Goal: Information Seeking & Learning: Learn about a topic

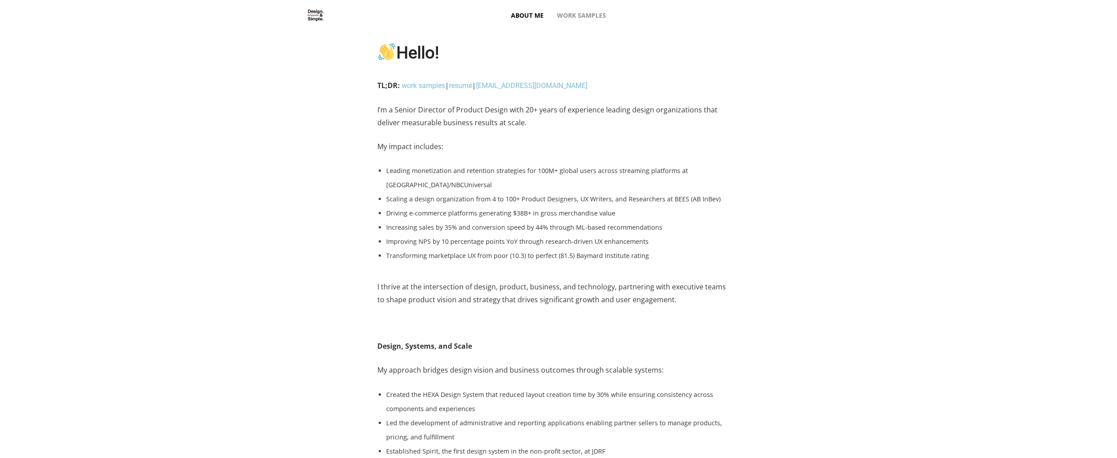
click at [763, 237] on div "TL;DR: work samples | resumé | callmeismael2@gmail.com I’m a Senior Director of…" at bounding box center [558, 209] width 1117 height 260
click at [599, 12] on span "Work Samples" at bounding box center [581, 16] width 49 height 32
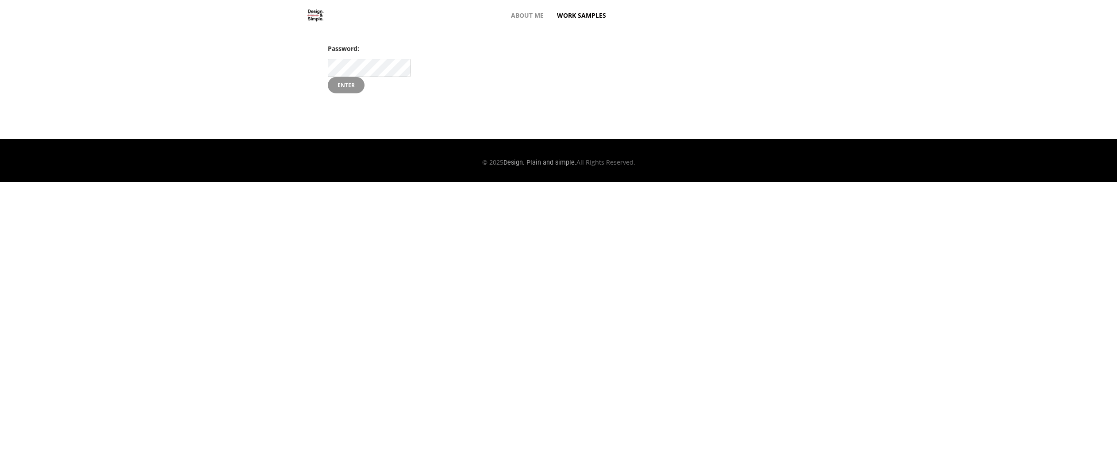
click at [349, 86] on input "Enter" at bounding box center [346, 85] width 37 height 17
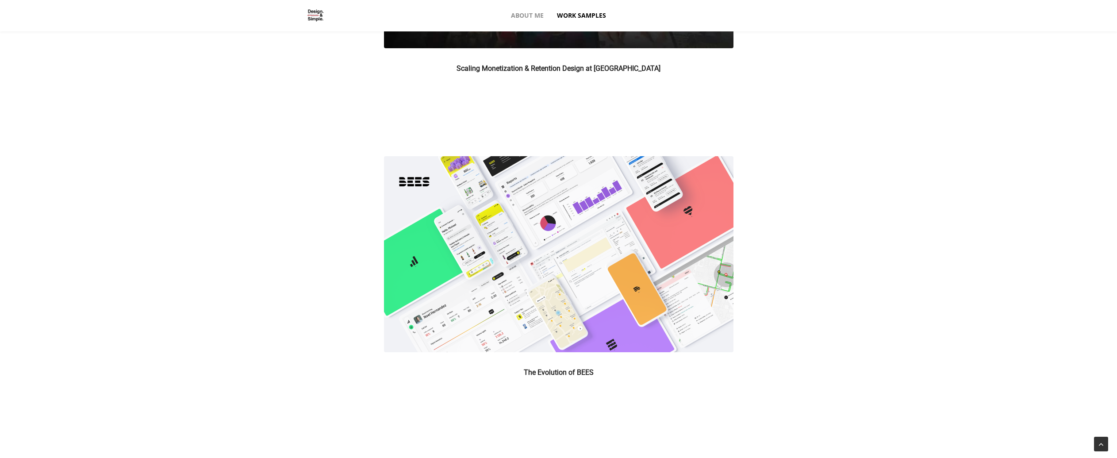
scroll to position [200, 0]
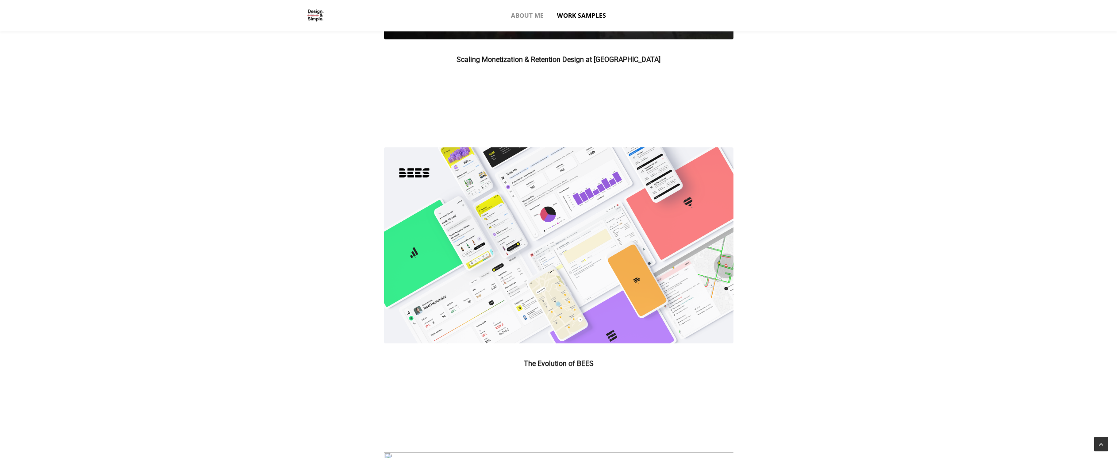
click at [580, 264] on img at bounding box center [558, 245] width 349 height 196
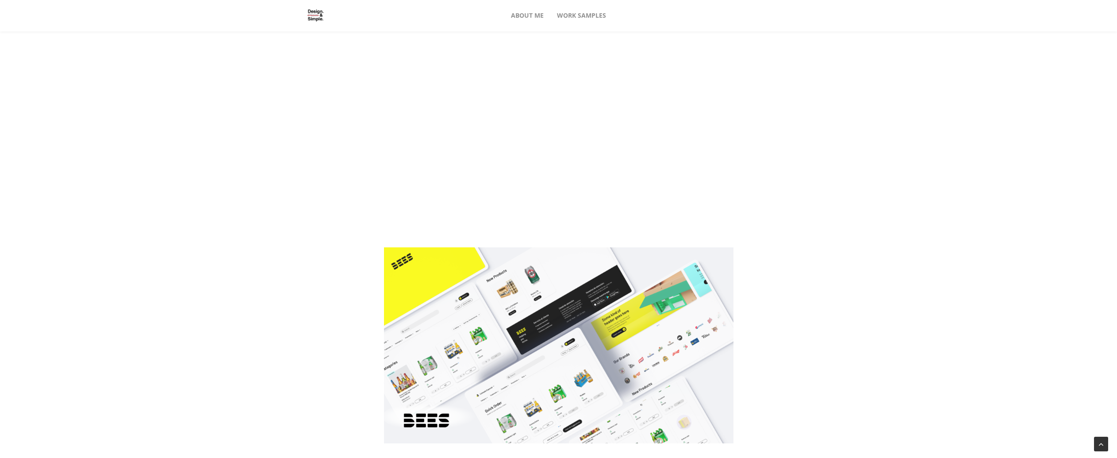
scroll to position [4277, 0]
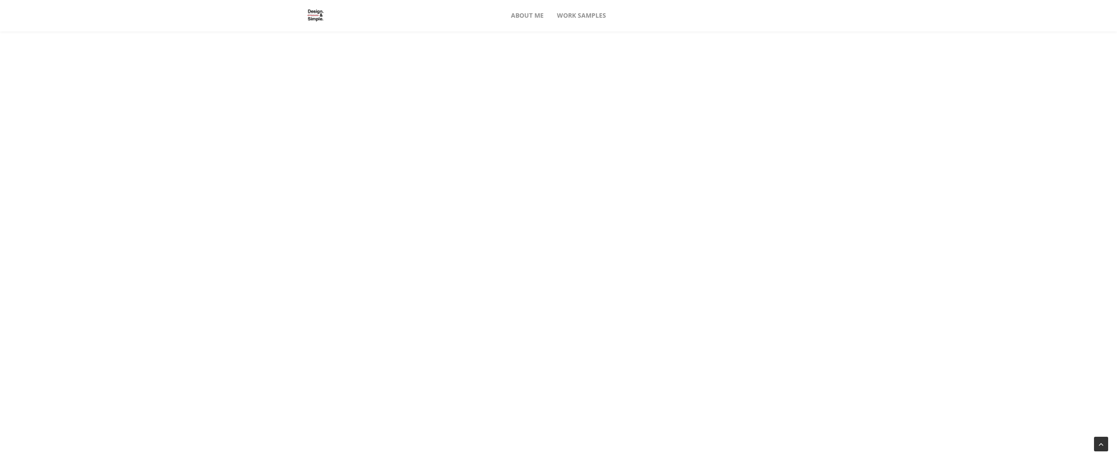
scroll to position [5585, 0]
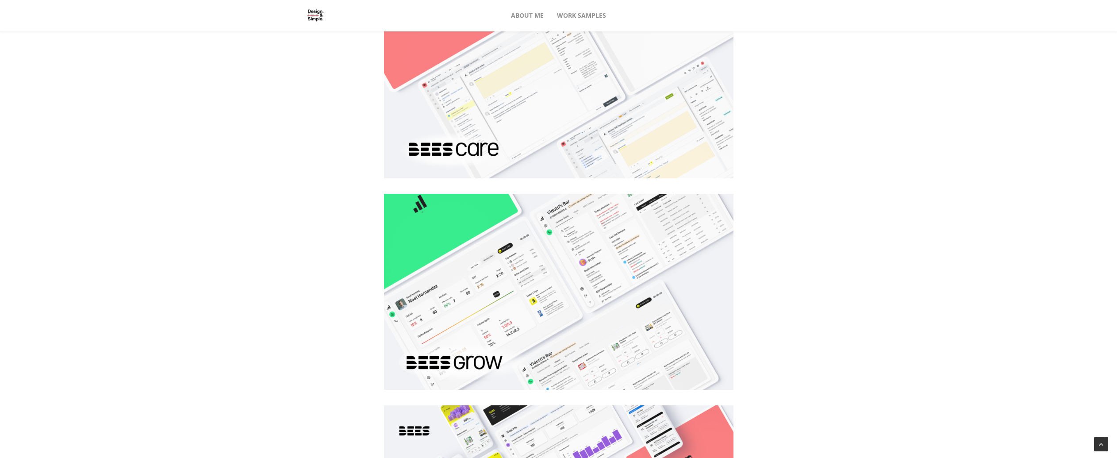
scroll to position [5587, 0]
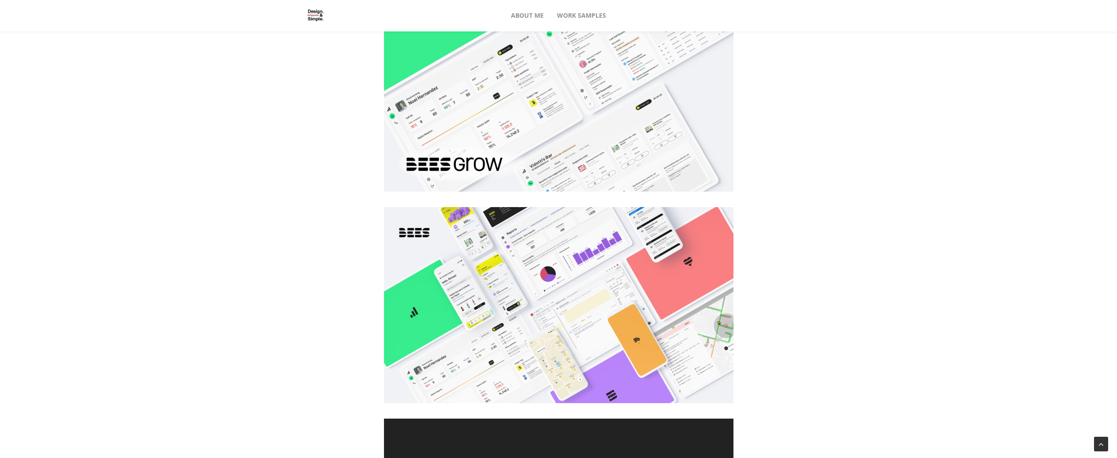
scroll to position [5785, 0]
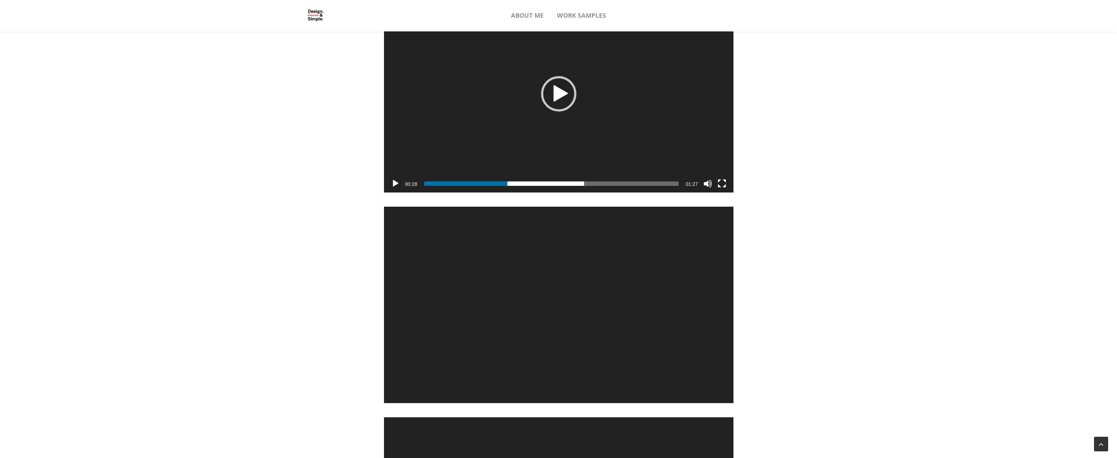
scroll to position [6210, 0]
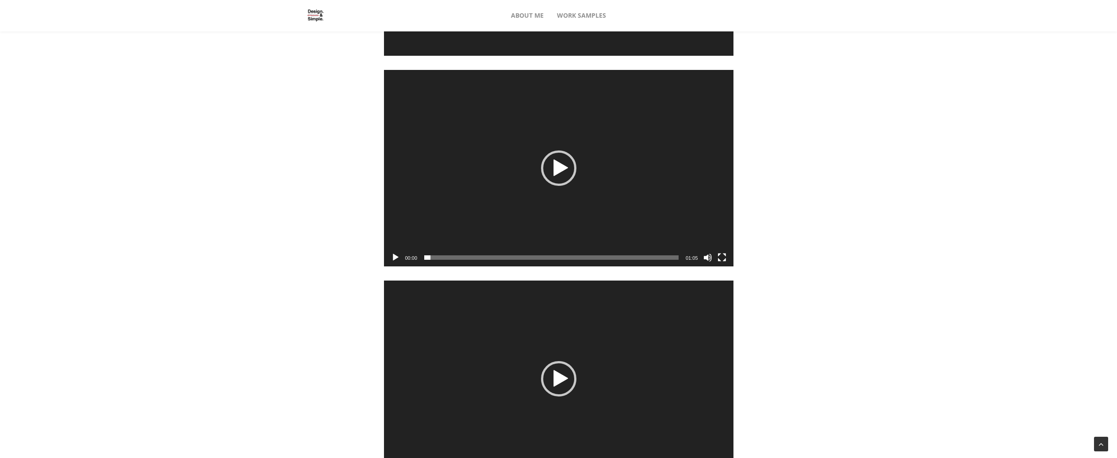
scroll to position [6978, 0]
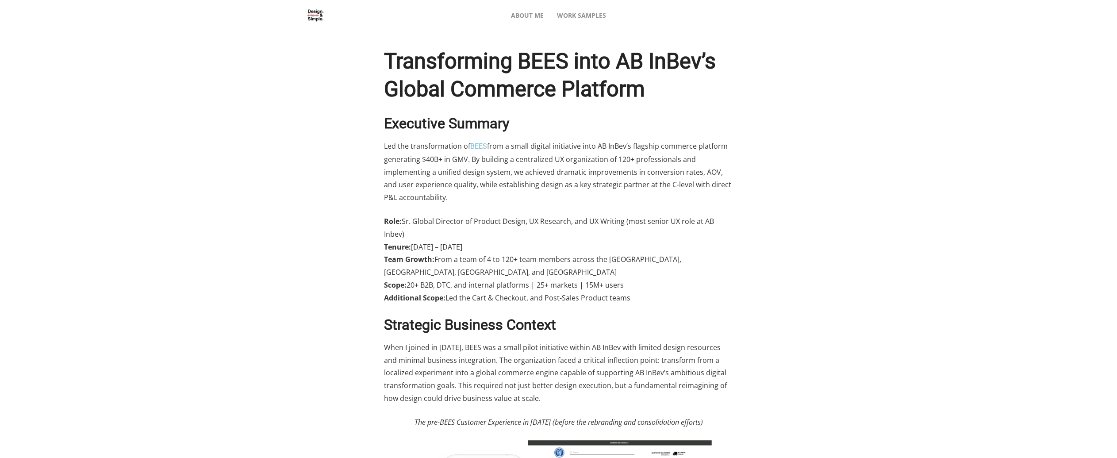
scroll to position [0, 0]
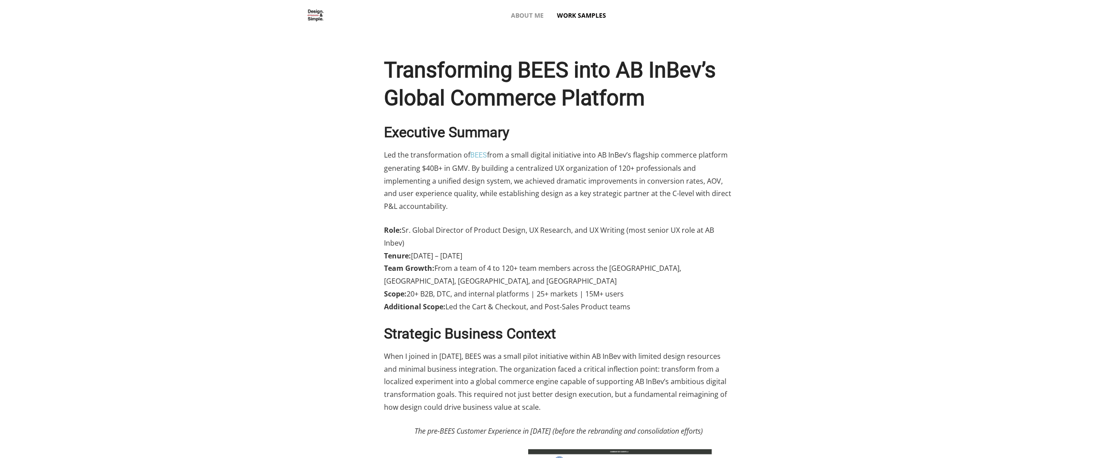
click at [597, 11] on span "Work Samples" at bounding box center [581, 16] width 49 height 32
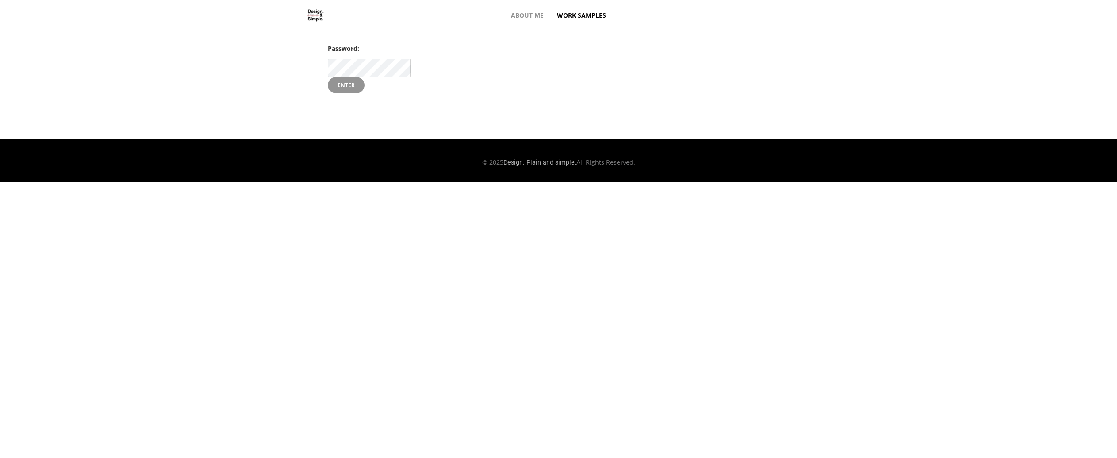
click at [359, 81] on input "Enter" at bounding box center [346, 85] width 37 height 17
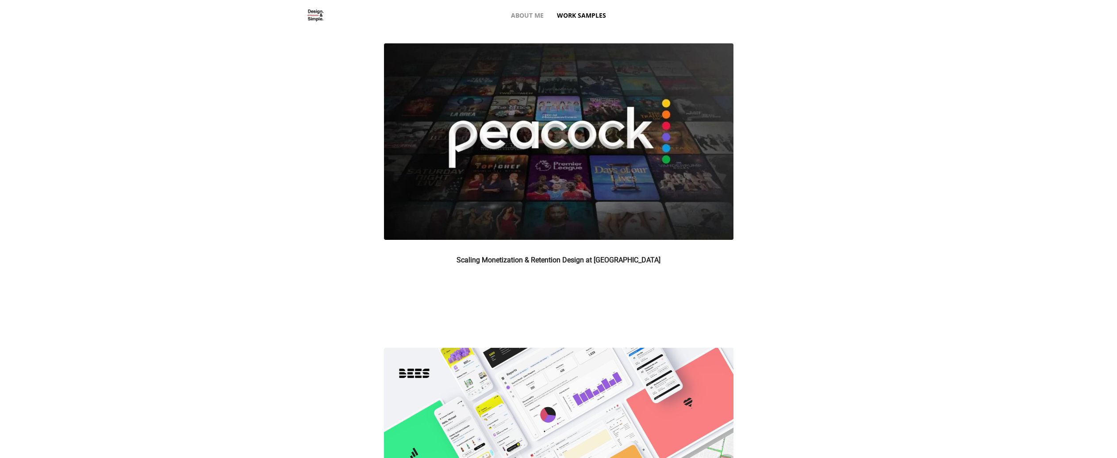
click at [563, 168] on img at bounding box center [558, 141] width 349 height 196
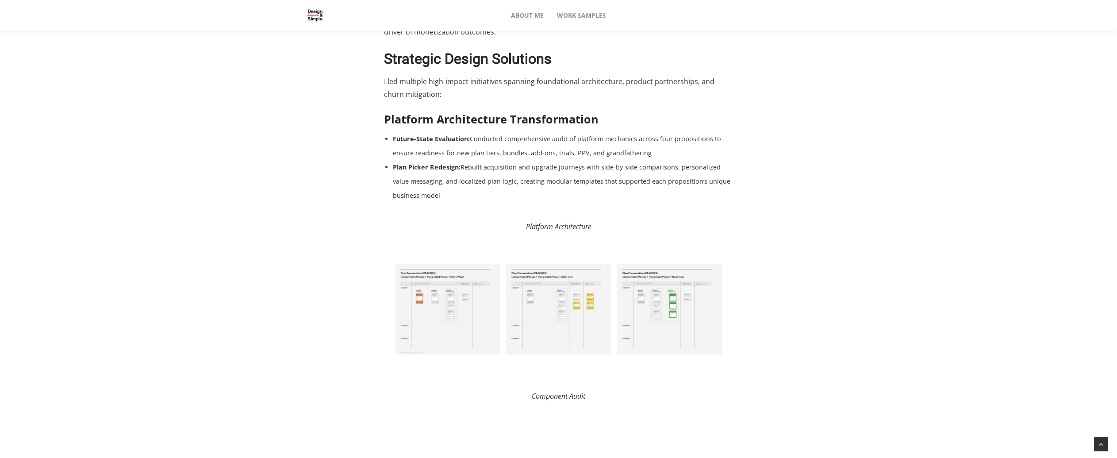
scroll to position [908, 0]
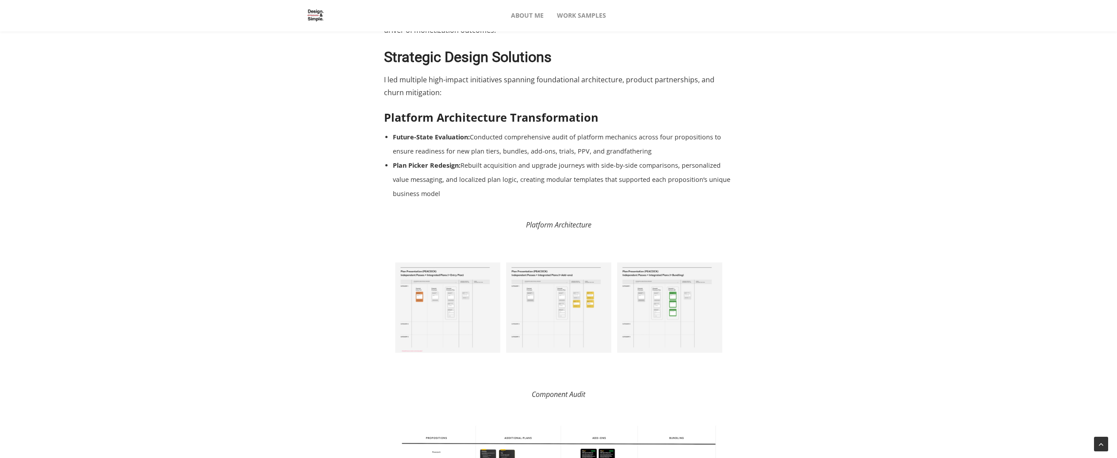
click at [385, 307] on img at bounding box center [558, 307] width 349 height 130
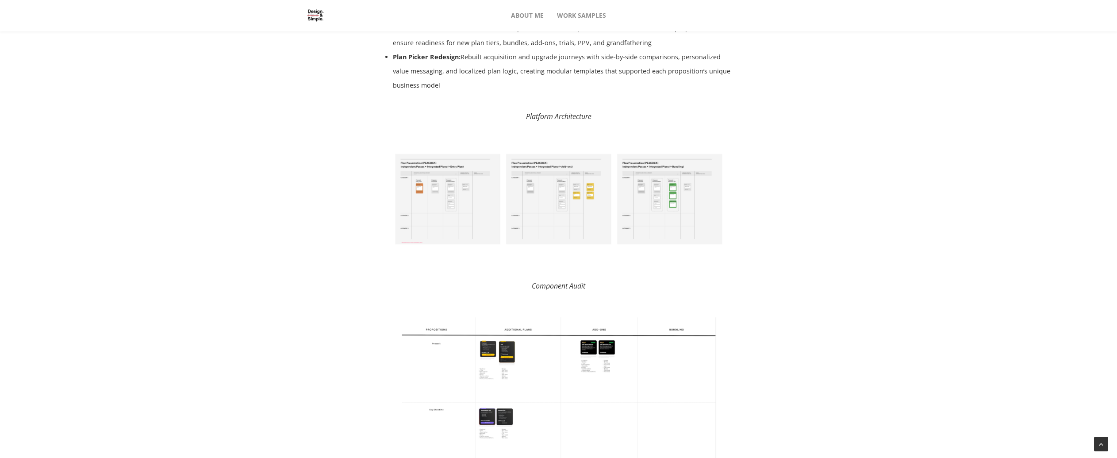
scroll to position [0, 0]
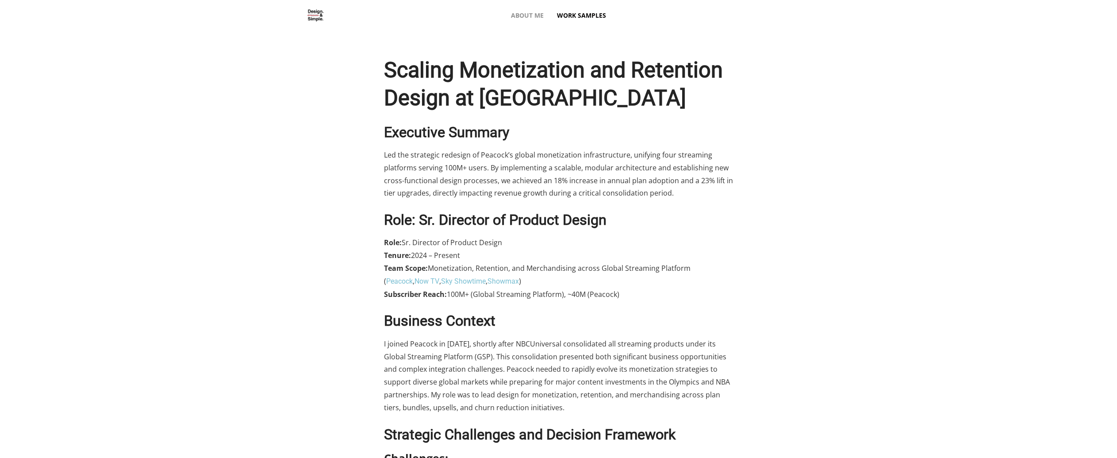
click at [575, 15] on span "Work Samples" at bounding box center [581, 16] width 49 height 32
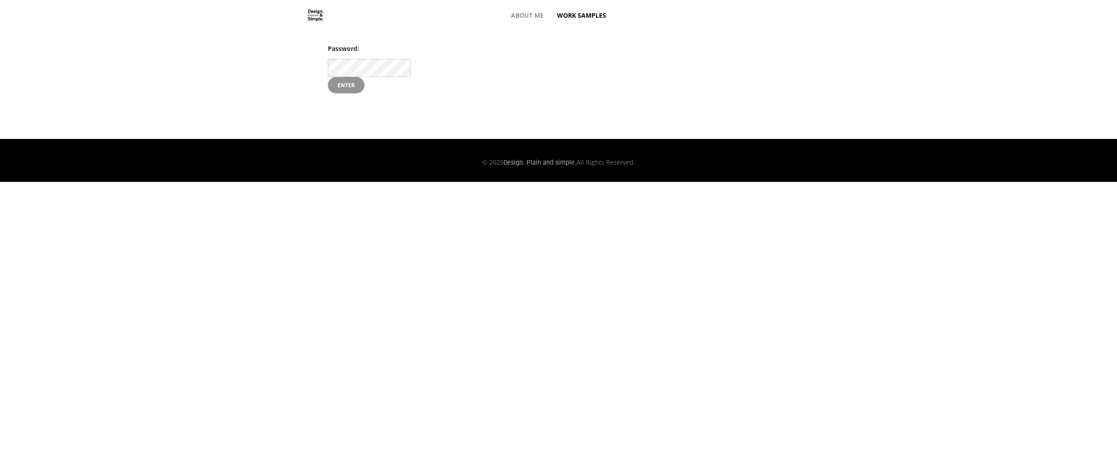
click at [354, 86] on input "Enter" at bounding box center [346, 85] width 37 height 17
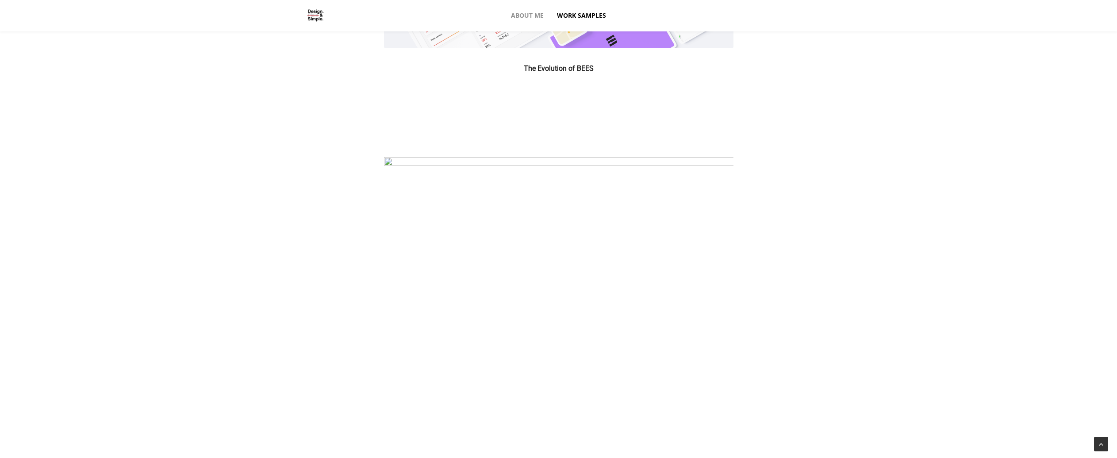
scroll to position [527, 0]
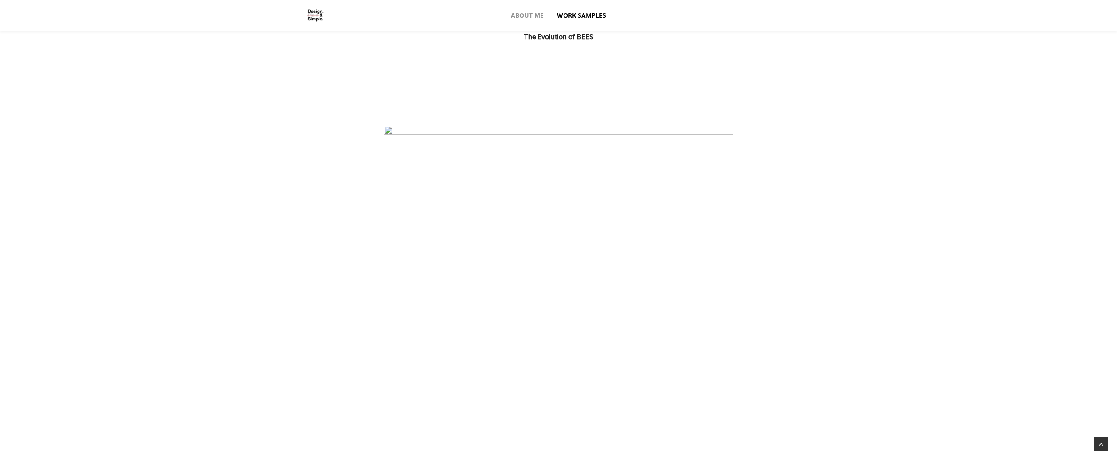
click at [567, 178] on img at bounding box center [558, 456] width 349 height 663
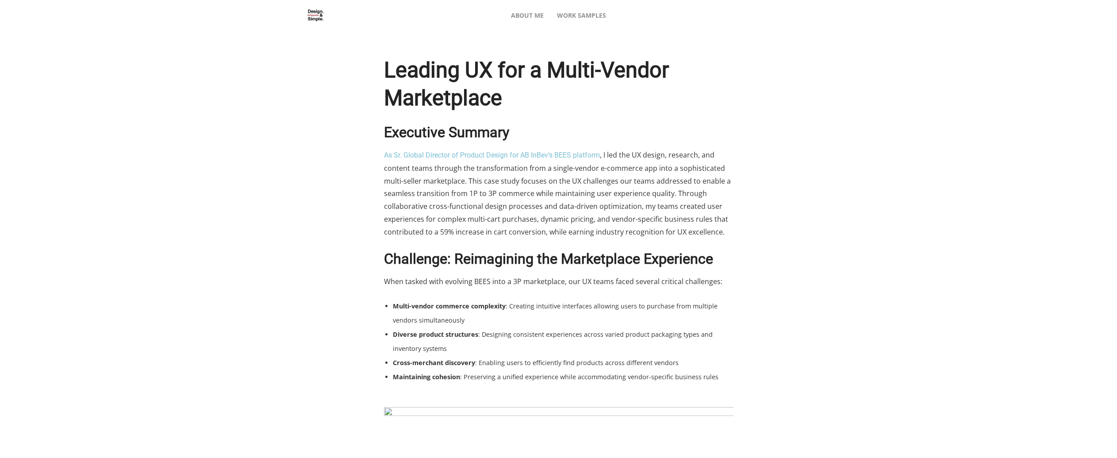
click at [746, 29] on div at bounding box center [558, 229] width 1117 height 458
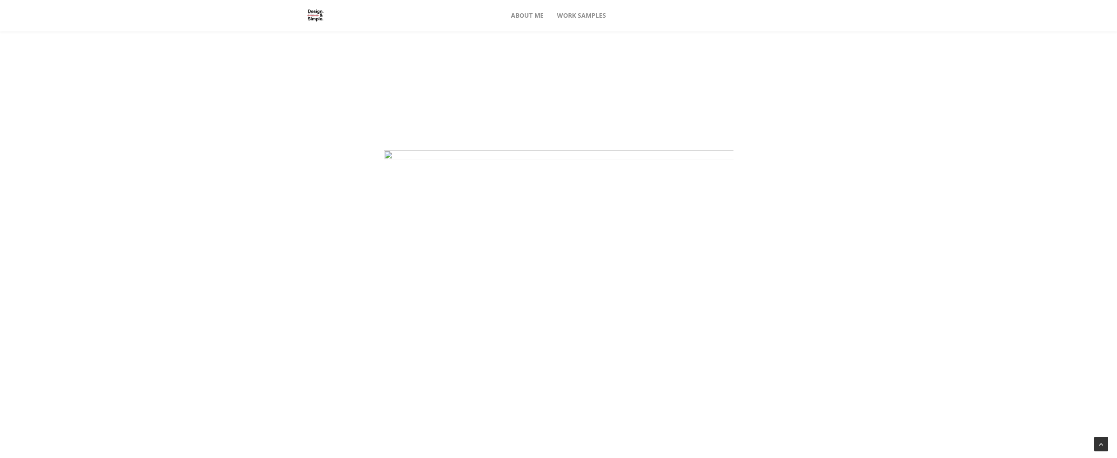
scroll to position [4957, 0]
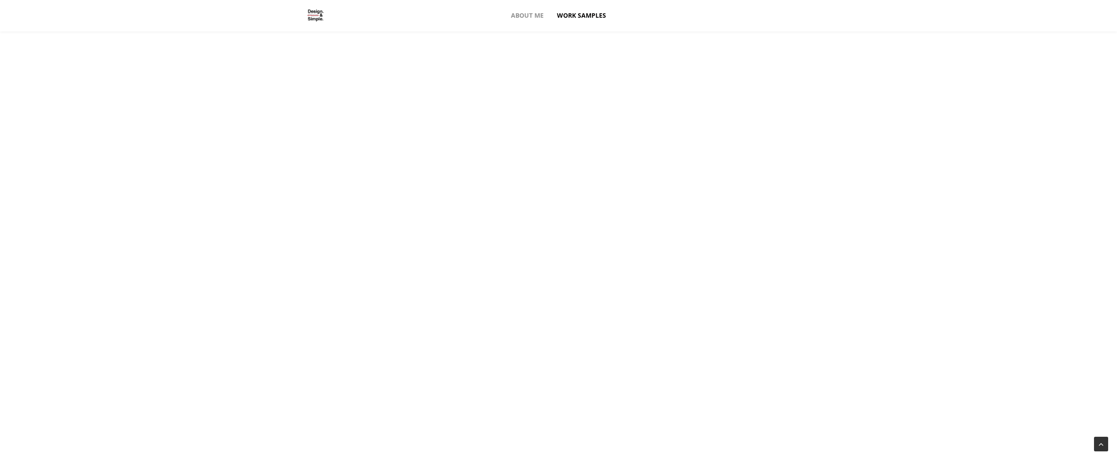
click at [563, 19] on span "Work Samples" at bounding box center [581, 16] width 49 height 32
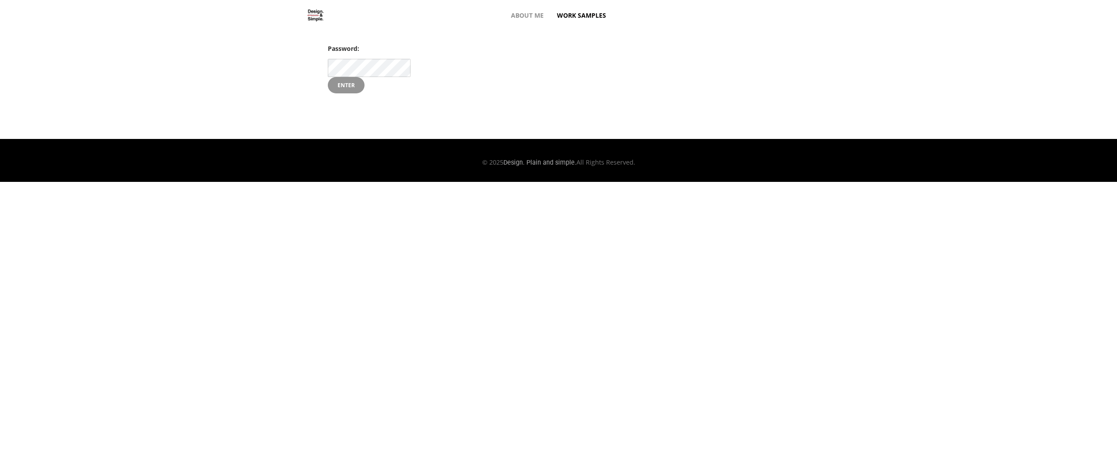
click at [342, 83] on input "Enter" at bounding box center [346, 85] width 37 height 17
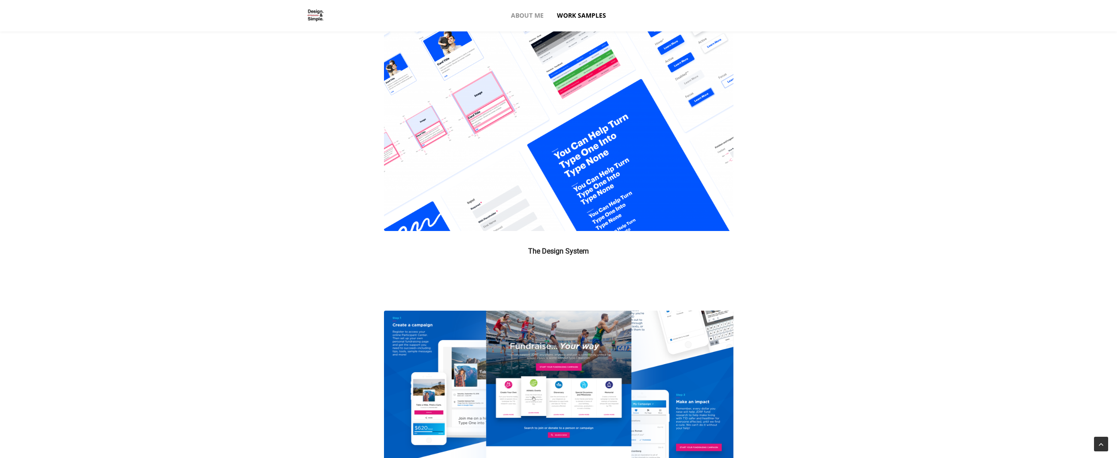
scroll to position [1388, 0]
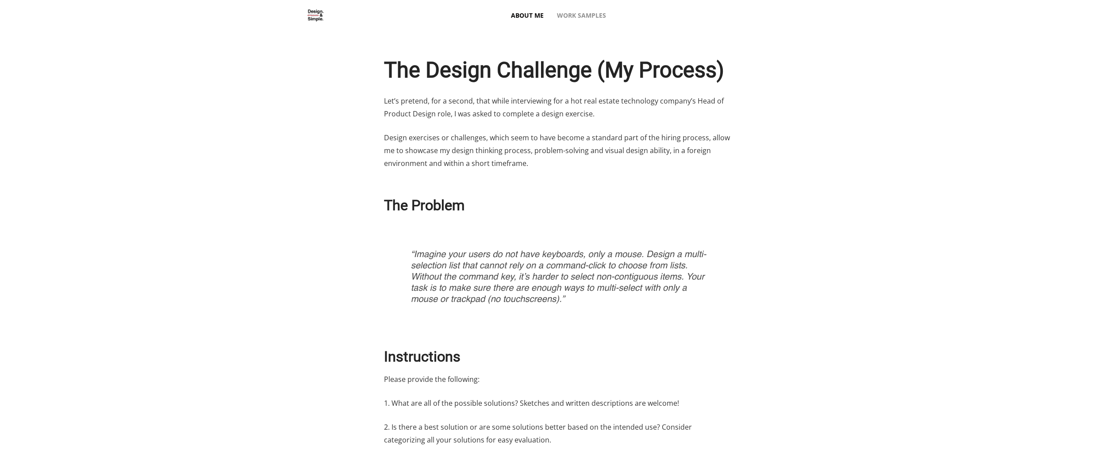
click at [537, 19] on span "About Me" at bounding box center [527, 16] width 33 height 32
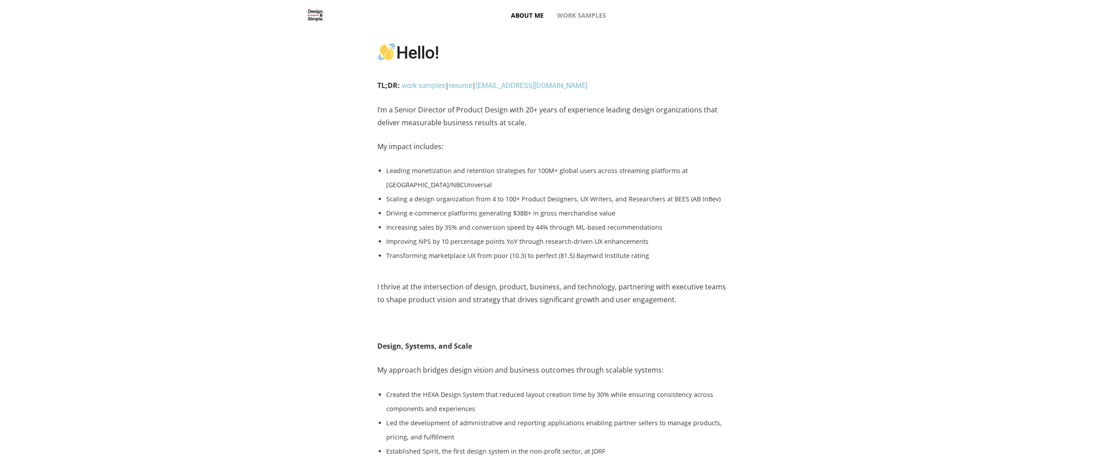
click at [684, 149] on p "My impact includes:" at bounding box center [555, 152] width 356 height 24
